Goal: Task Accomplishment & Management: Manage account settings

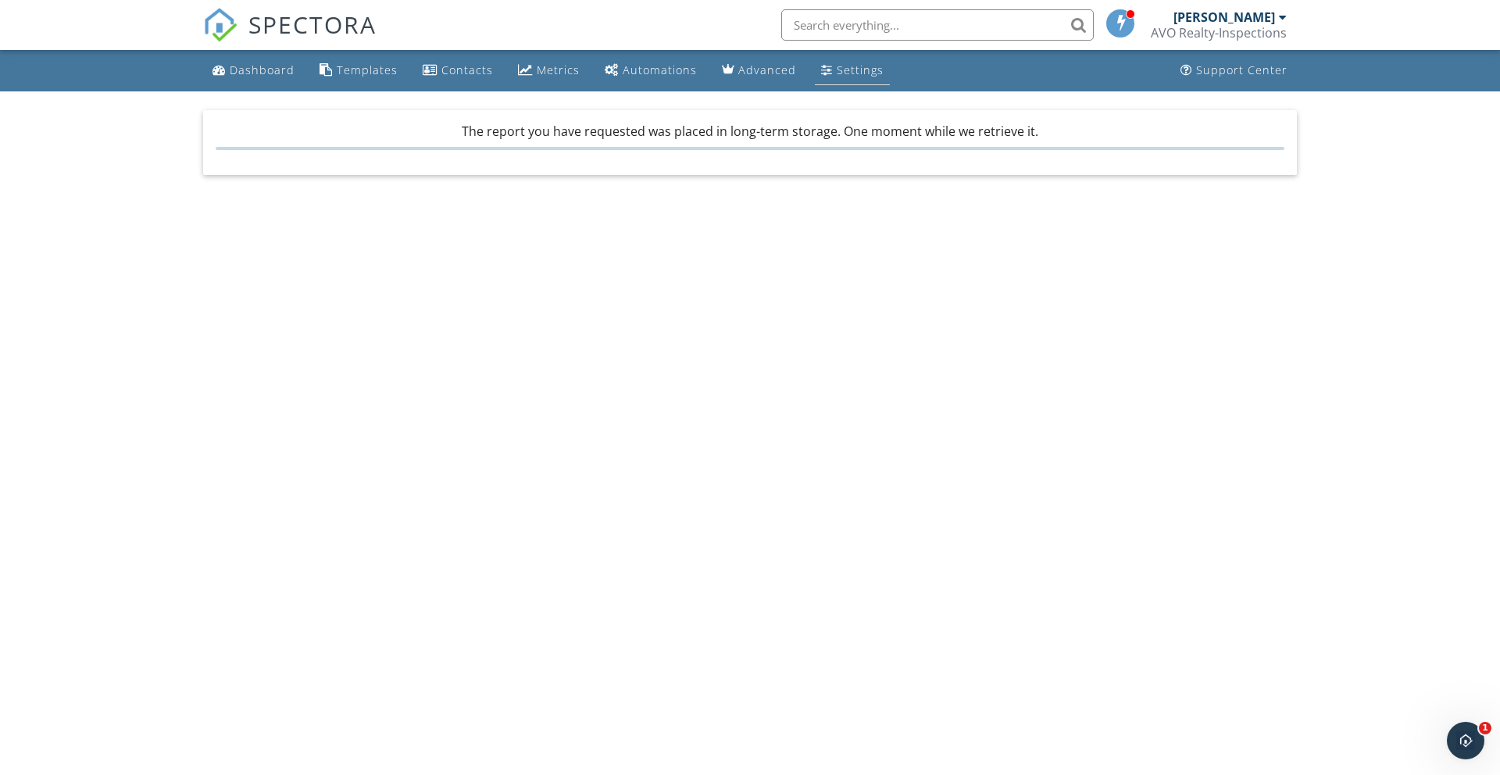
click at [856, 69] on div "Settings" at bounding box center [860, 70] width 47 height 15
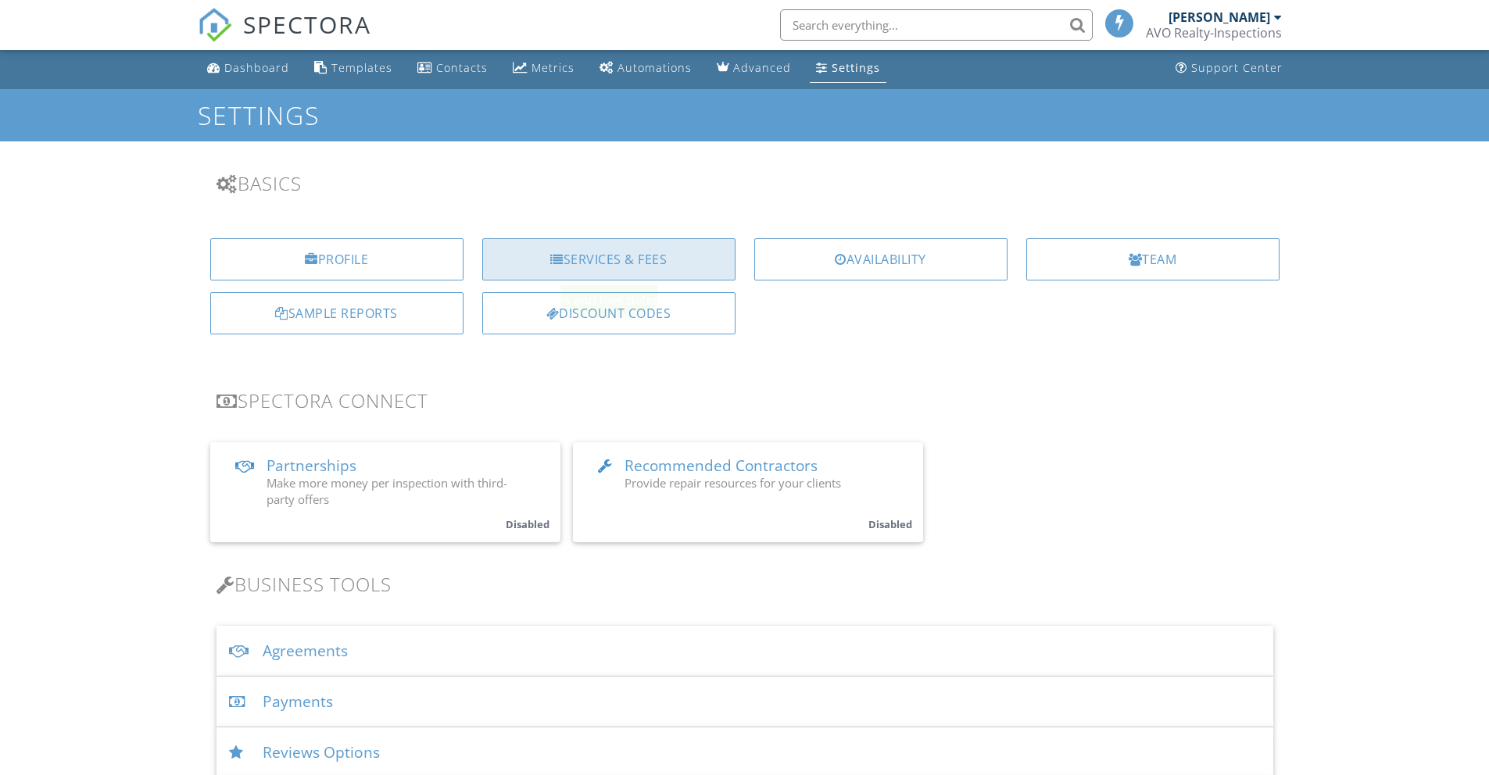
scroll to position [3, 0]
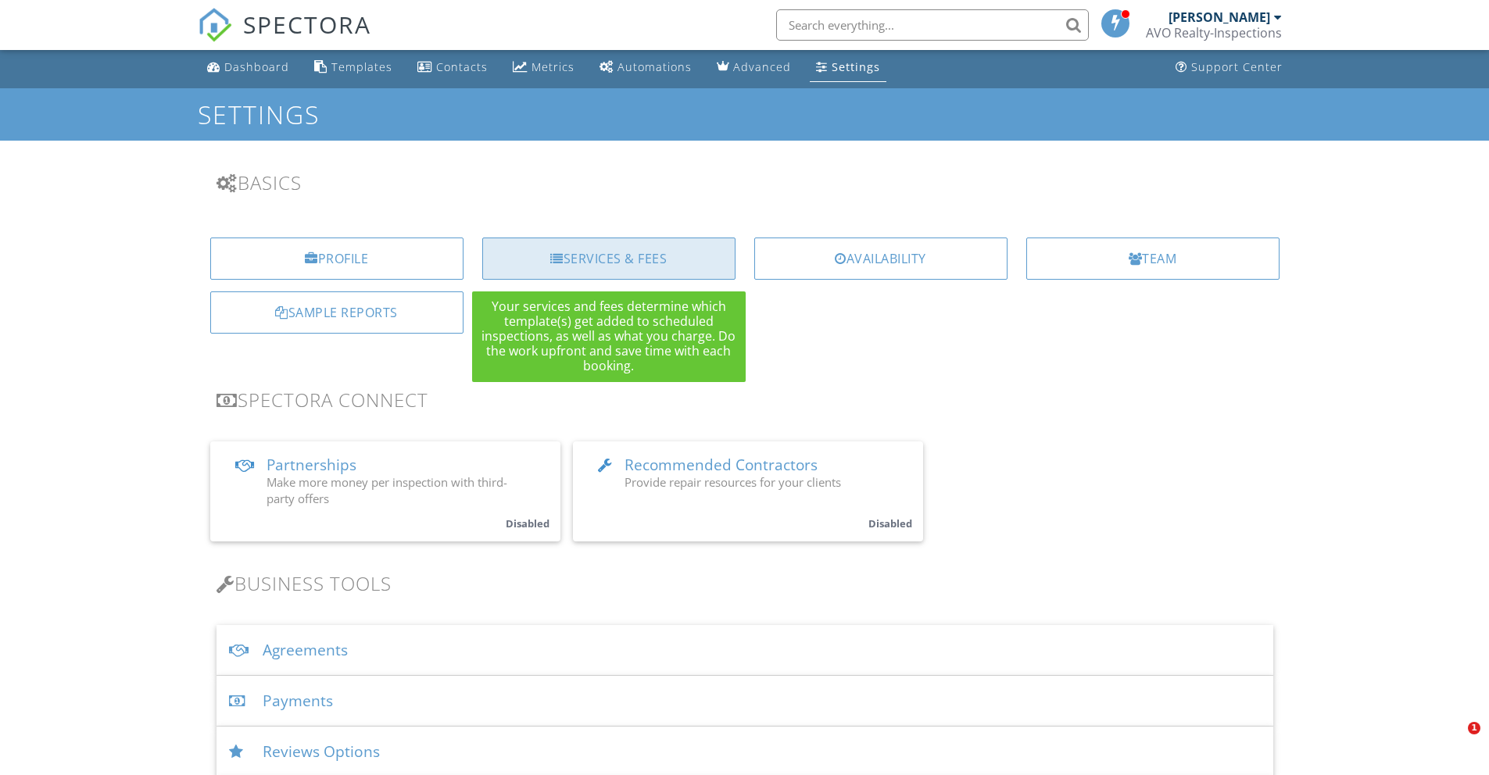
click at [666, 254] on div "Services & Fees" at bounding box center [608, 259] width 253 height 42
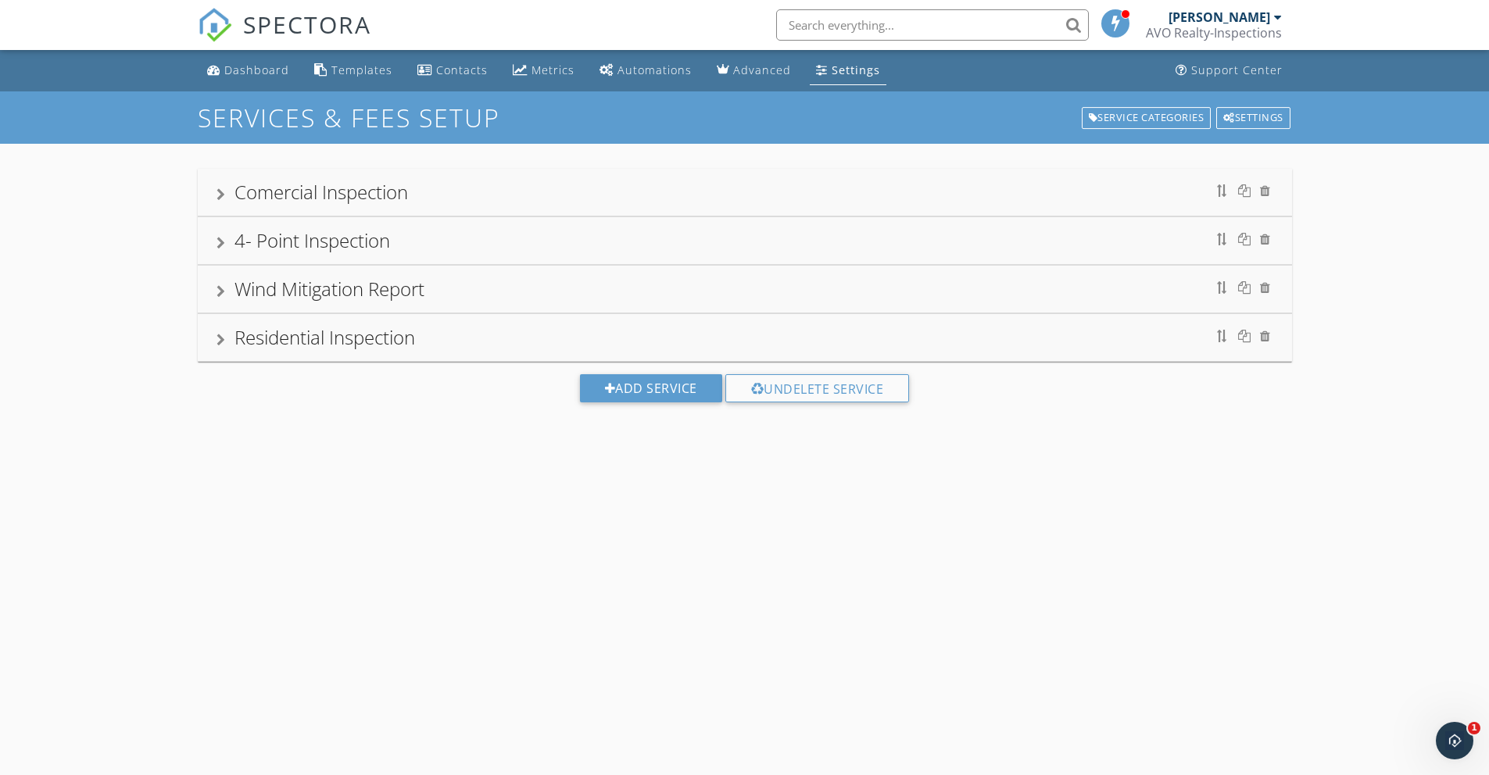
click at [816, 73] on div "Settings" at bounding box center [822, 69] width 12 height 13
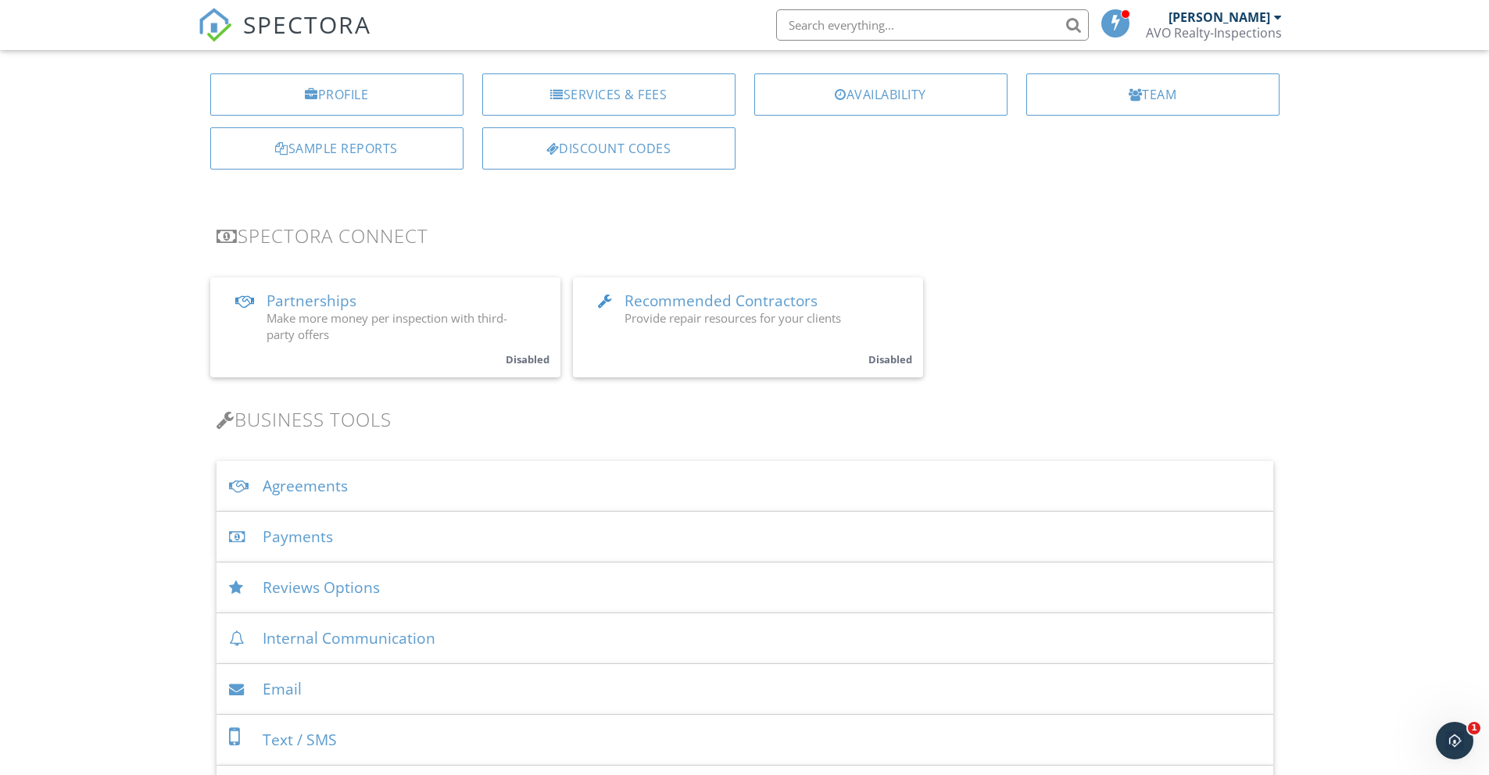
scroll to position [260, 0]
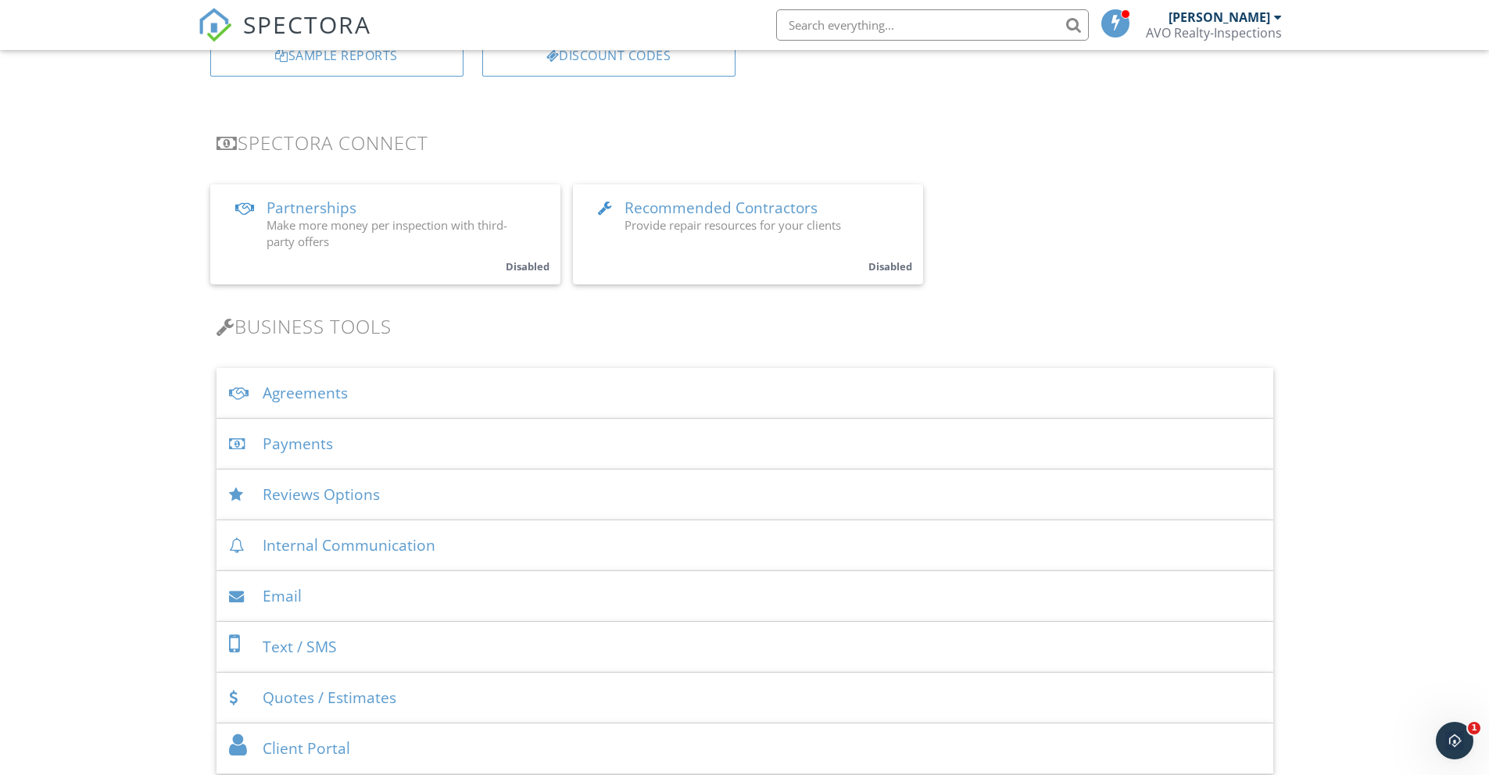
click at [403, 441] on div "Payments" at bounding box center [744, 444] width 1056 height 51
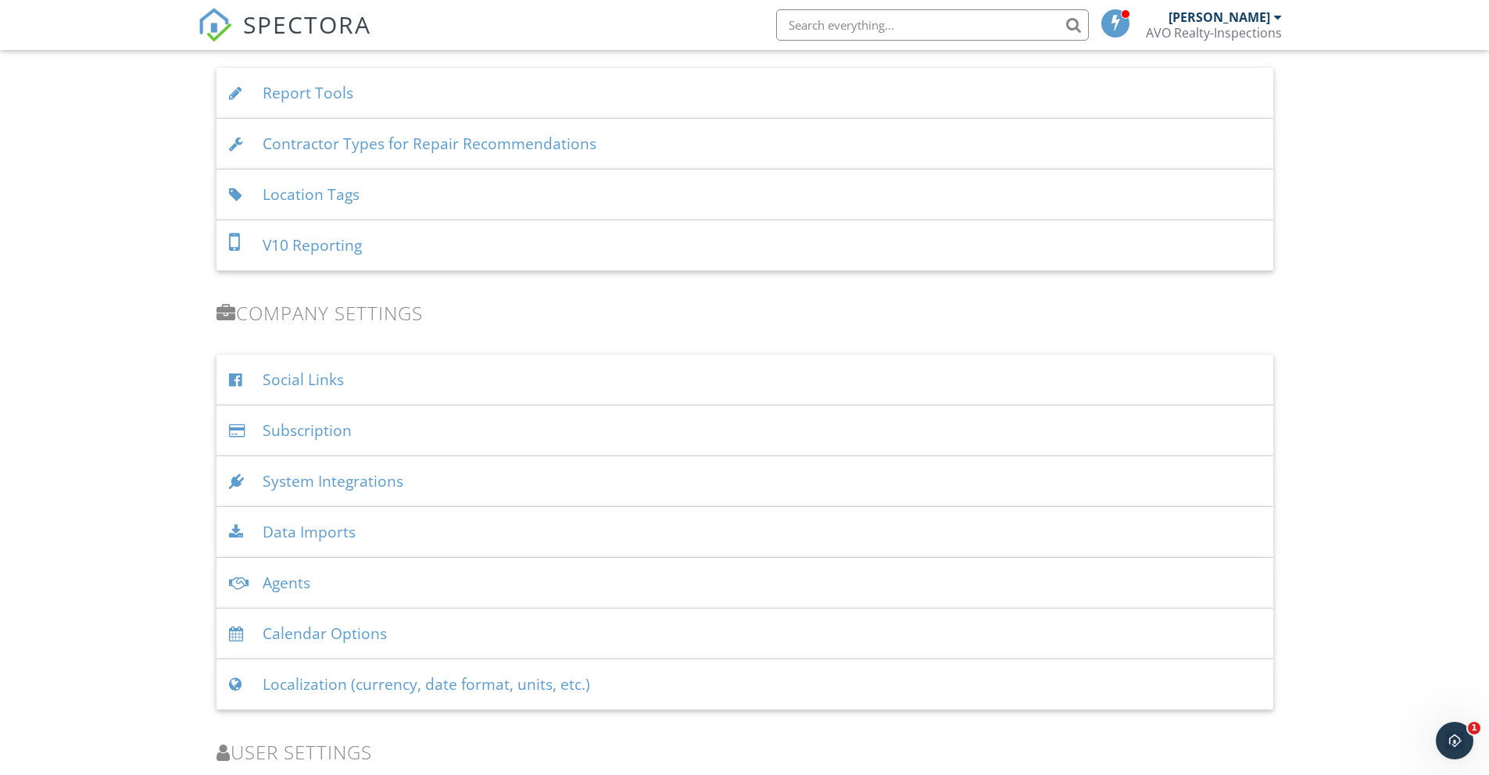
scroll to position [2839, 0]
click at [381, 436] on div "Subscription" at bounding box center [744, 430] width 1056 height 51
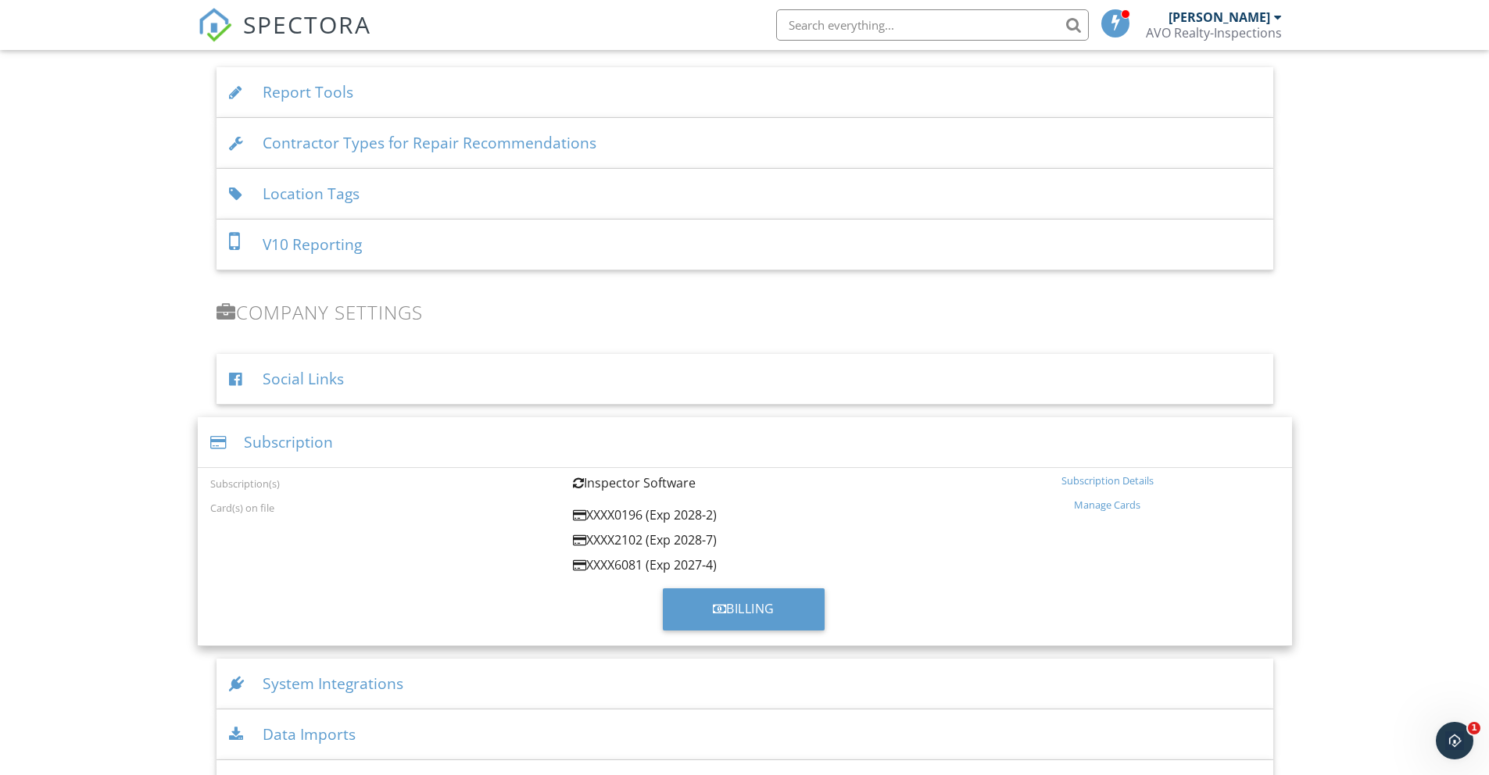
click at [1108, 481] on div "Subscription Details" at bounding box center [1107, 480] width 344 height 13
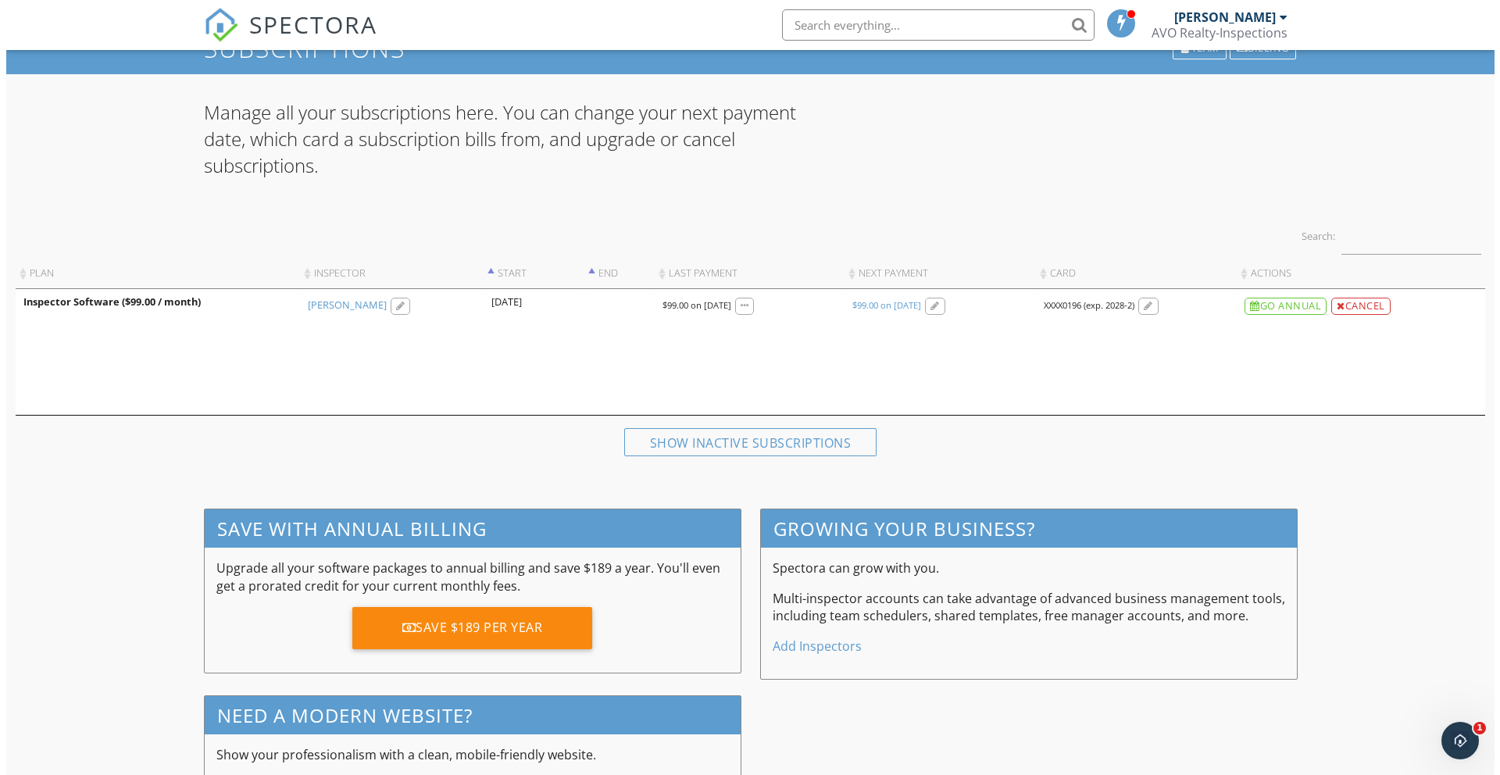
scroll to position [69, 0]
click at [1360, 306] on div "Cancel" at bounding box center [1354, 306] width 59 height 17
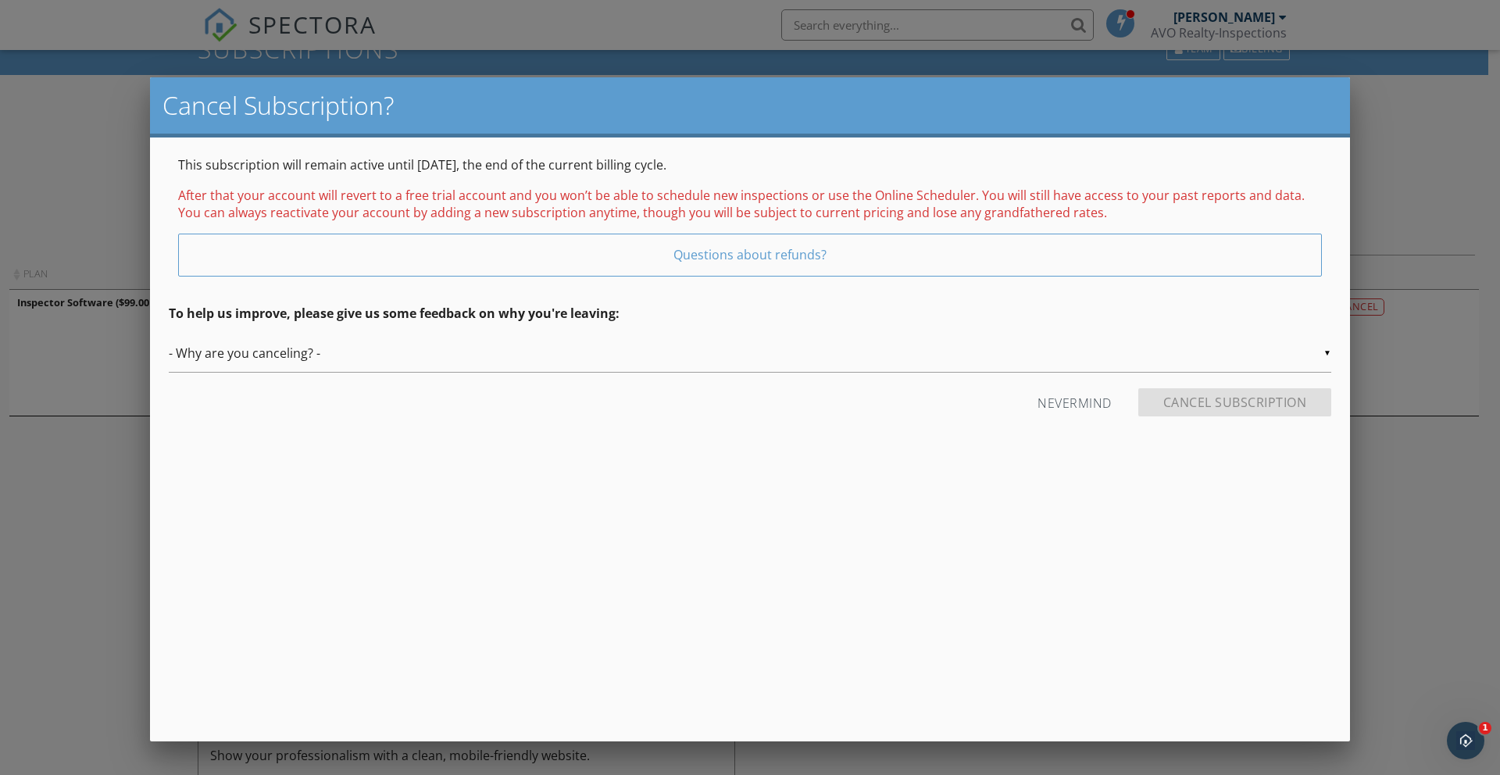
click at [342, 359] on div "▼ - Why are you canceling? - - Why are you canceling? - Temporary Being hired b…" at bounding box center [750, 353] width 1163 height 38
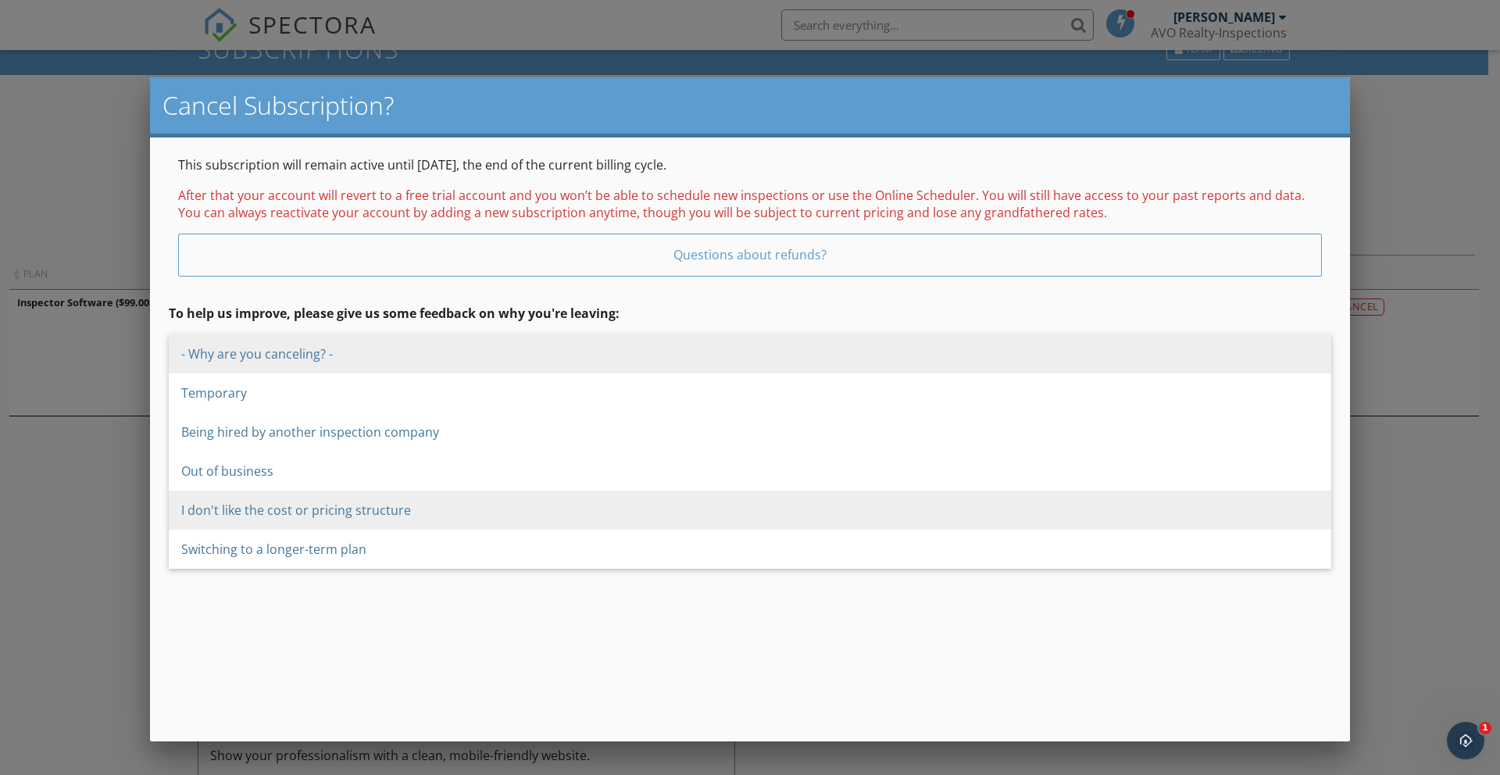
click at [365, 514] on span "I don't like the cost or pricing structure" at bounding box center [750, 510] width 1163 height 39
type input "I don't like the cost or pricing structure"
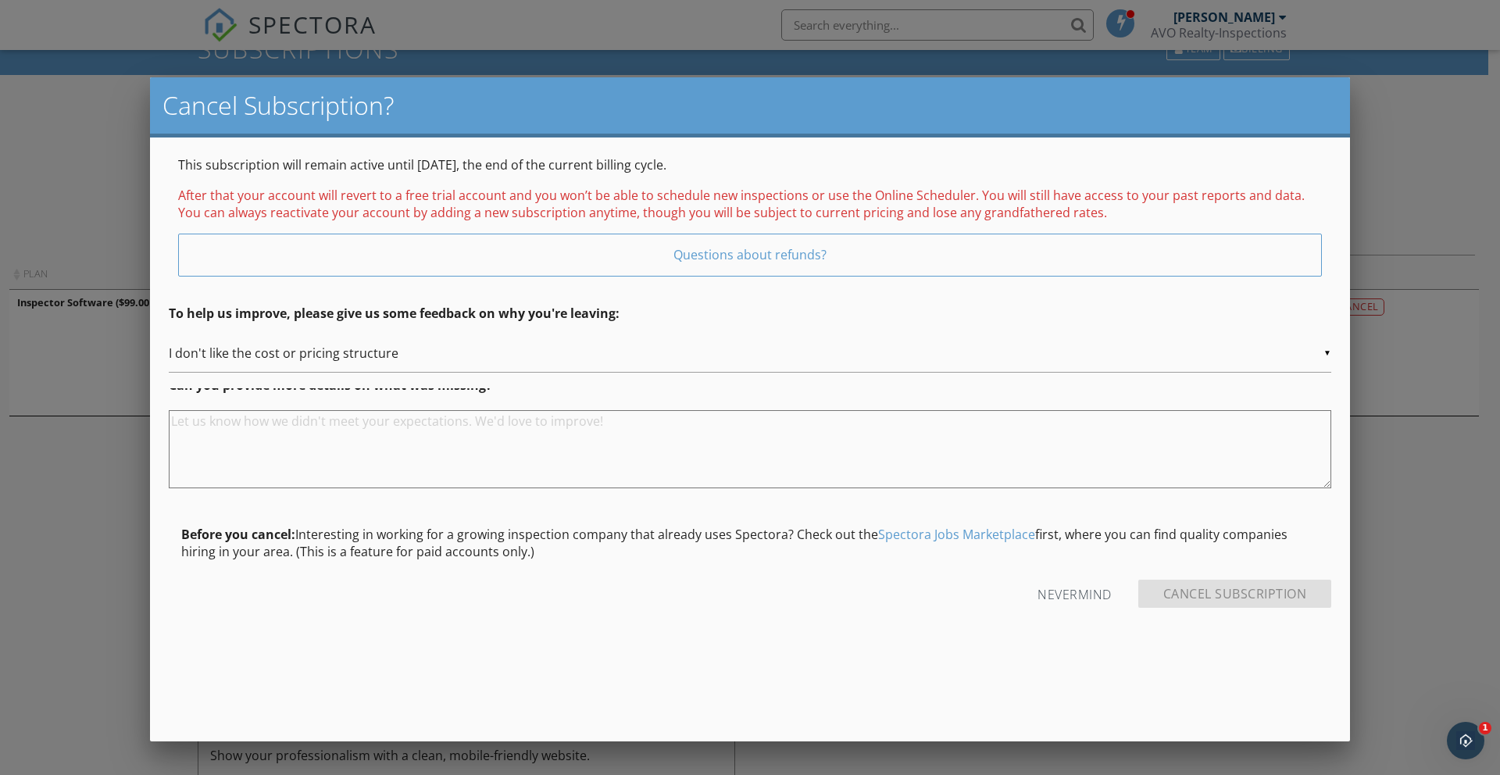
scroll to position [0, 0]
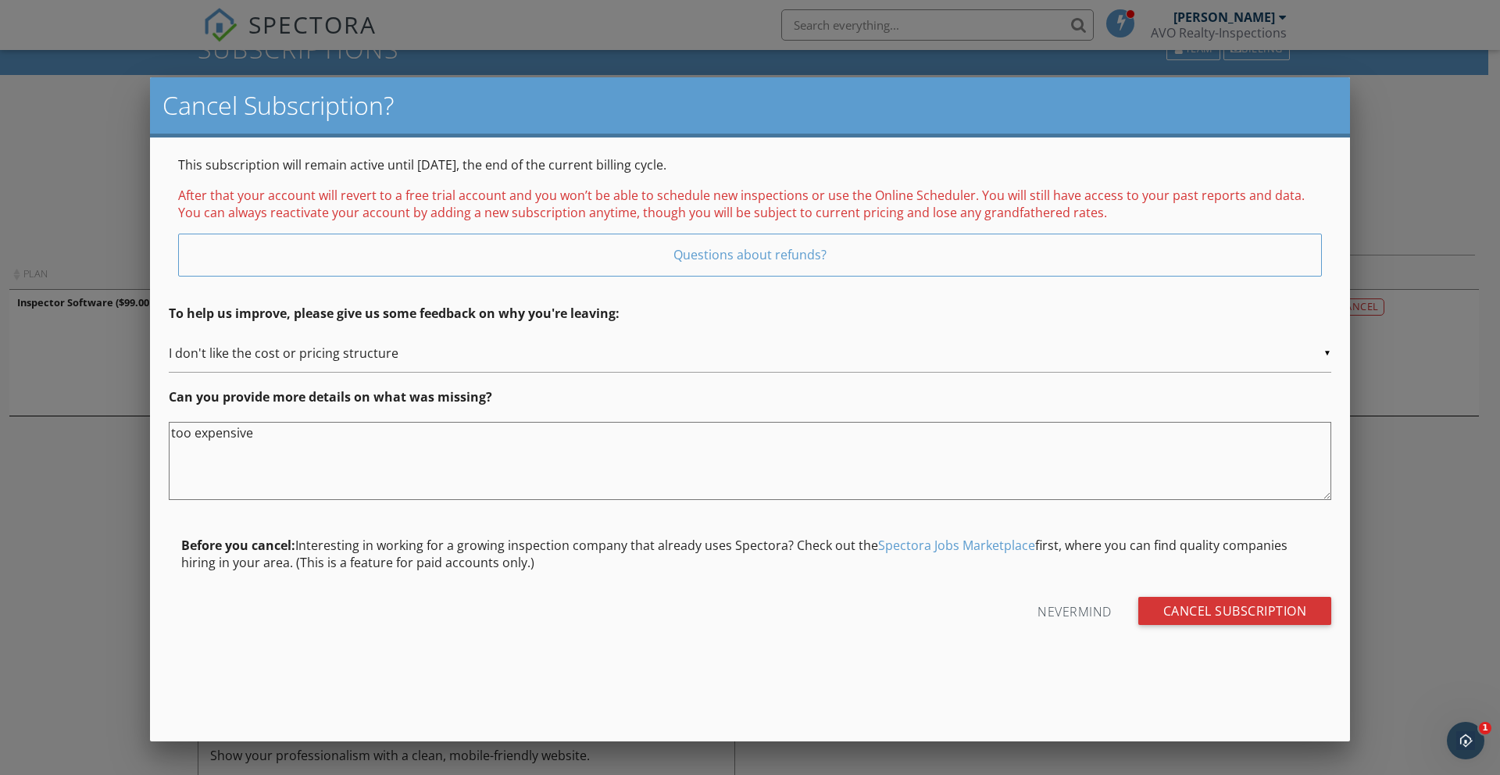
click at [190, 439] on textarea "too expensive" at bounding box center [750, 461] width 1163 height 78
type textarea "to expensive"
click at [1205, 609] on input "Cancel Subscription" at bounding box center [1235, 611] width 194 height 28
